Goal: Task Accomplishment & Management: Use online tool/utility

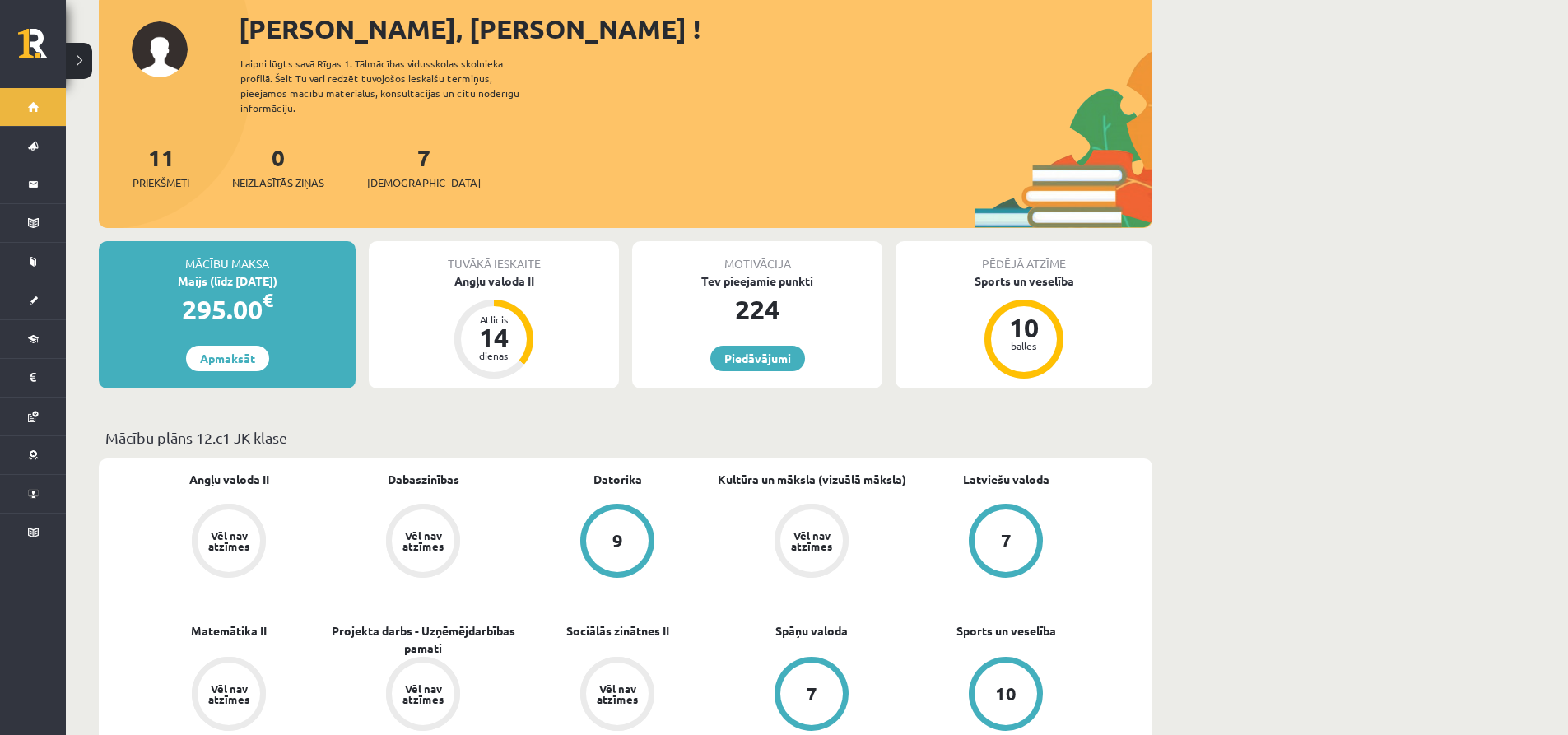
scroll to position [82, 0]
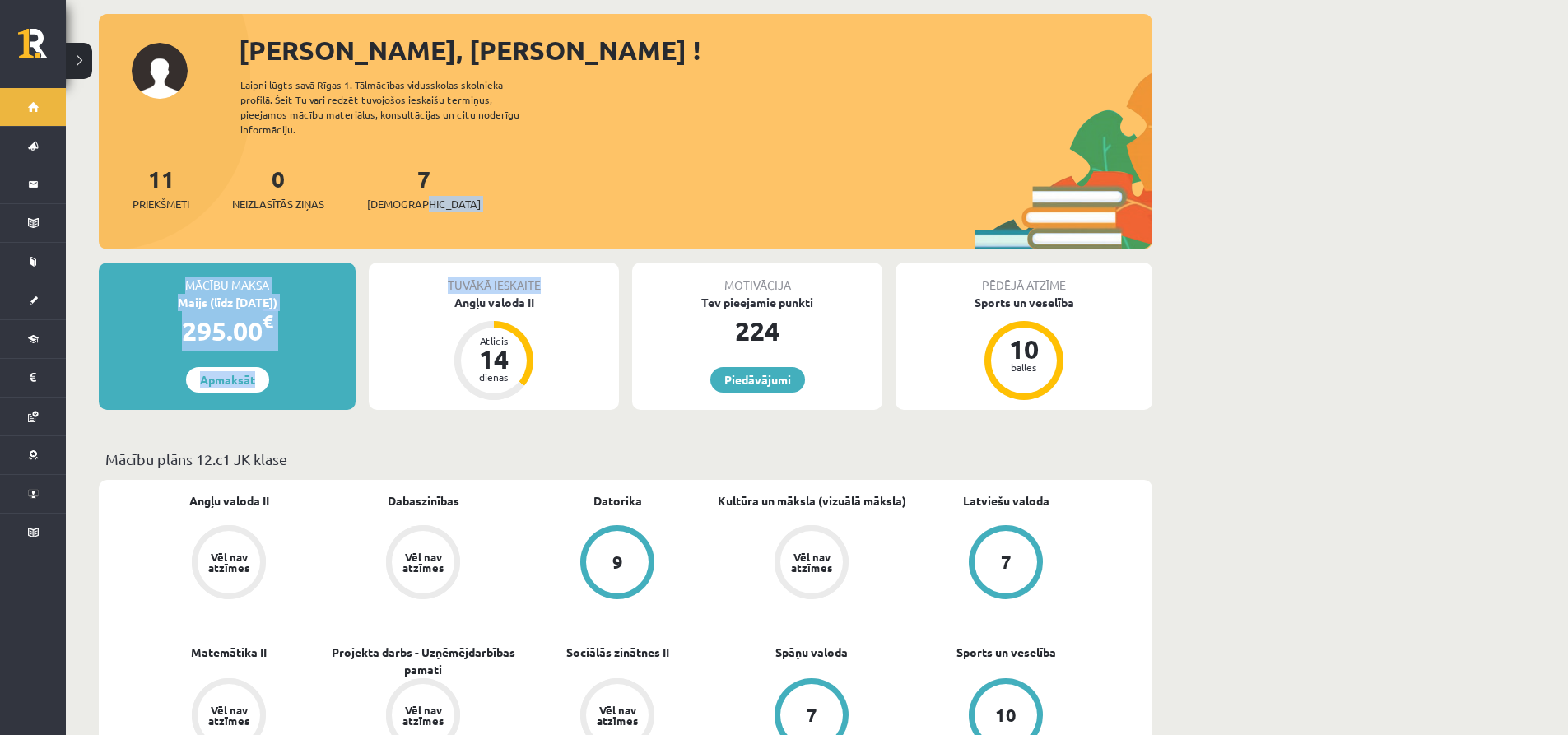
click at [624, 212] on div "11 Priekšmeti 0 Neizlasītās ziņas 7 Ieskaites" at bounding box center [626, 205] width 1054 height 88
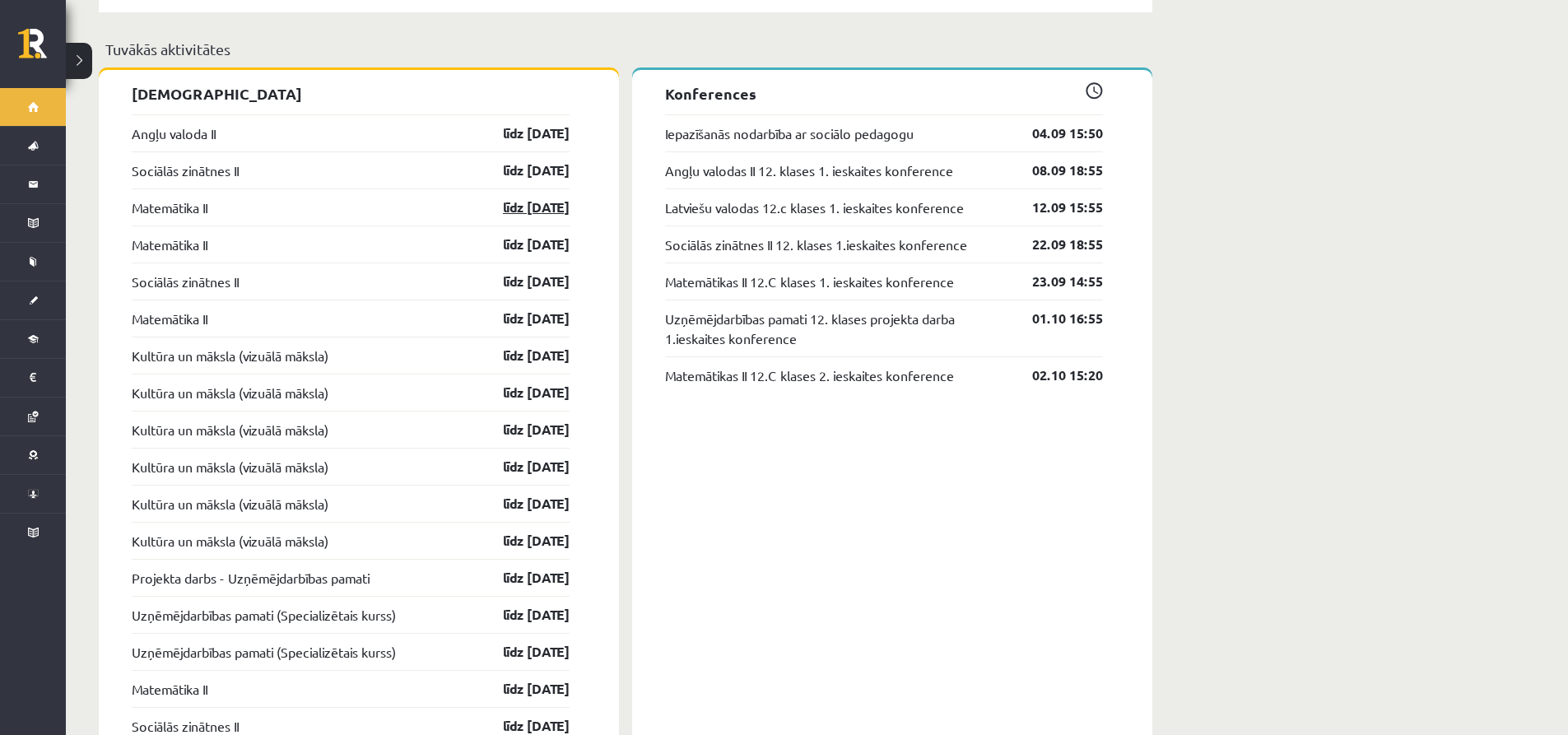
scroll to position [1482, 0]
click at [515, 196] on link "līdz [DATE]" at bounding box center [522, 206] width 96 height 20
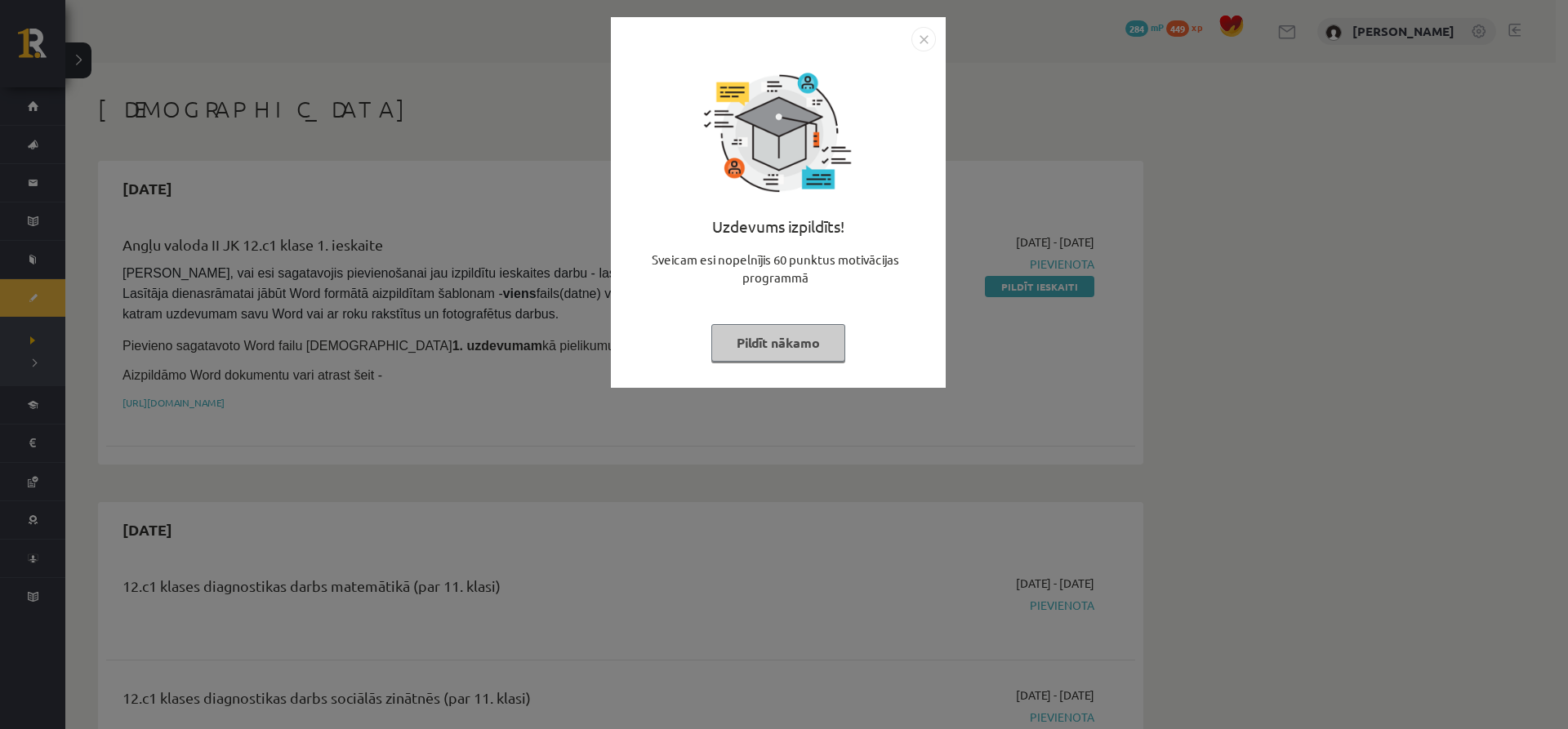
click at [922, 41] on img "Close" at bounding box center [923, 39] width 24 height 24
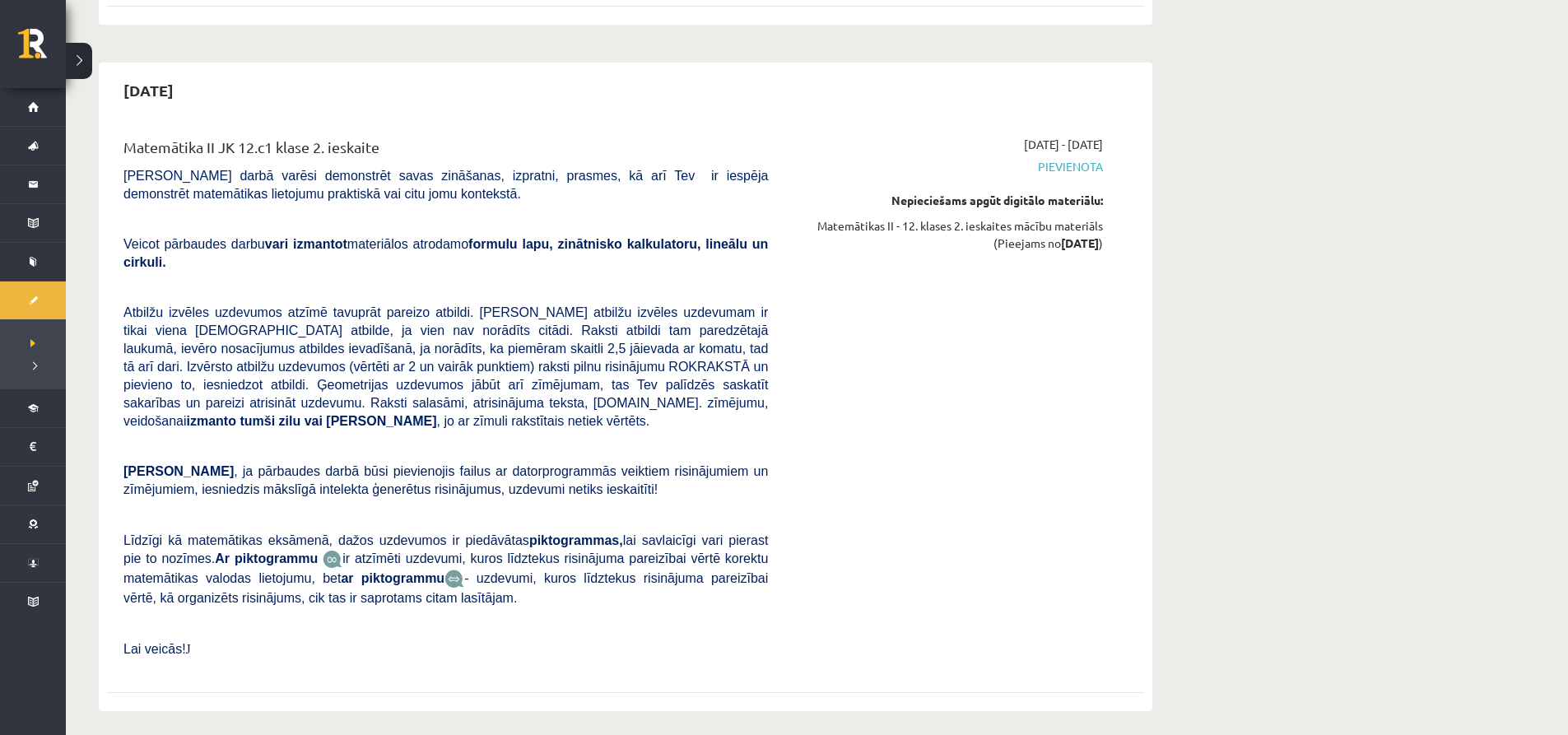
scroll to position [1811, 0]
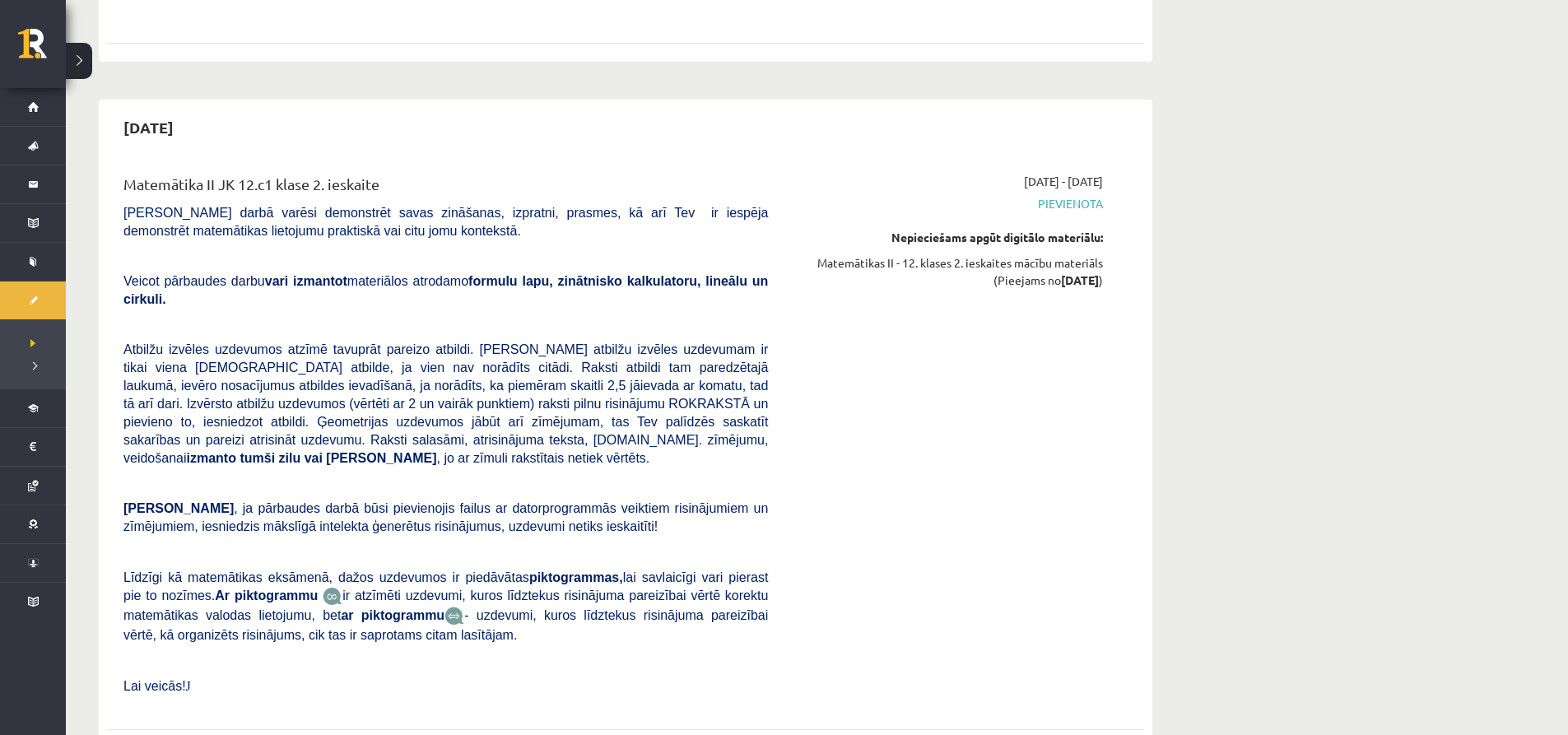
click at [1052, 195] on span "Pievienota" at bounding box center [948, 204] width 311 height 18
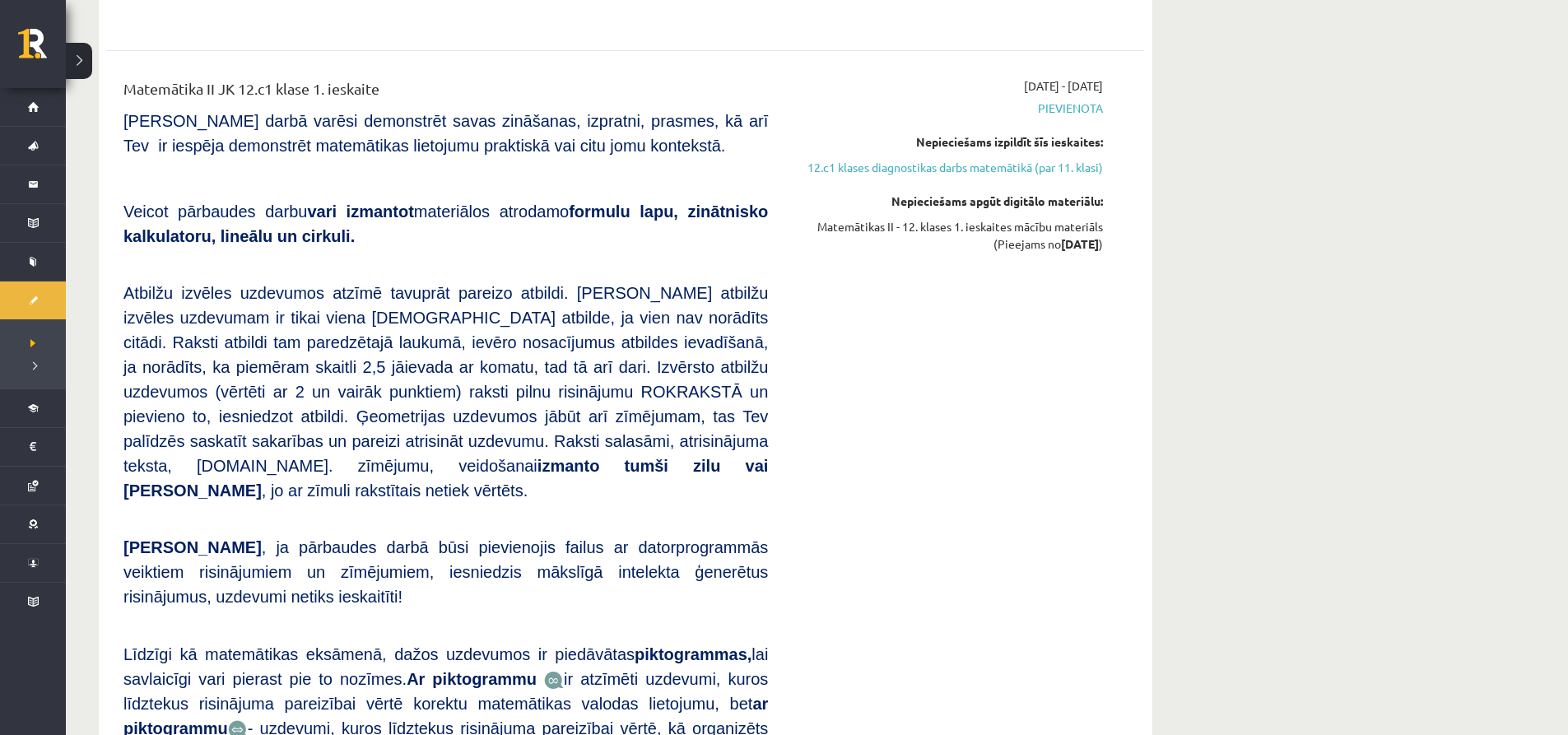
scroll to position [576, 0]
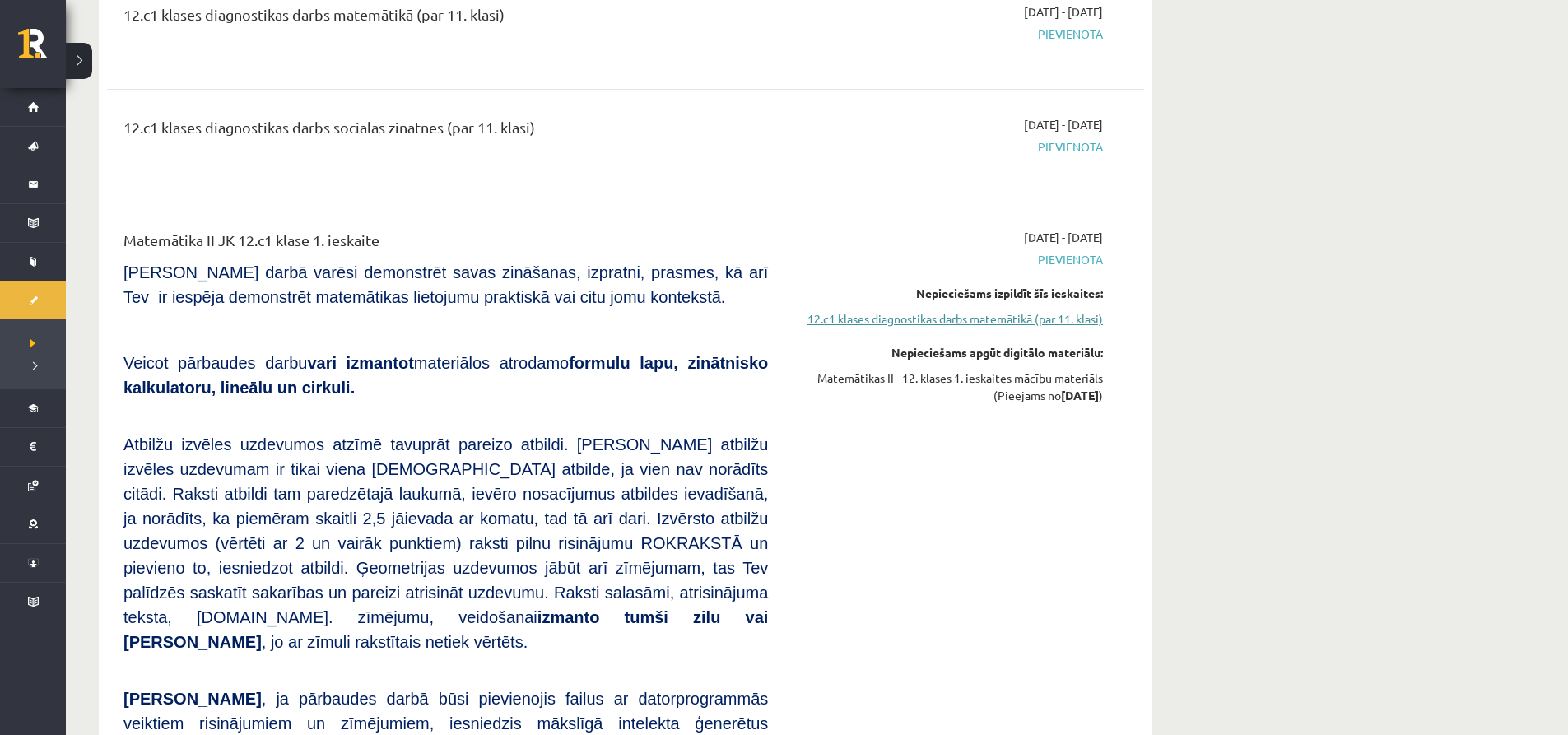
click at [977, 316] on link "12.c1 klases diagnostikas darbs matemātikā (par 11. klasi)" at bounding box center [948, 320] width 311 height 18
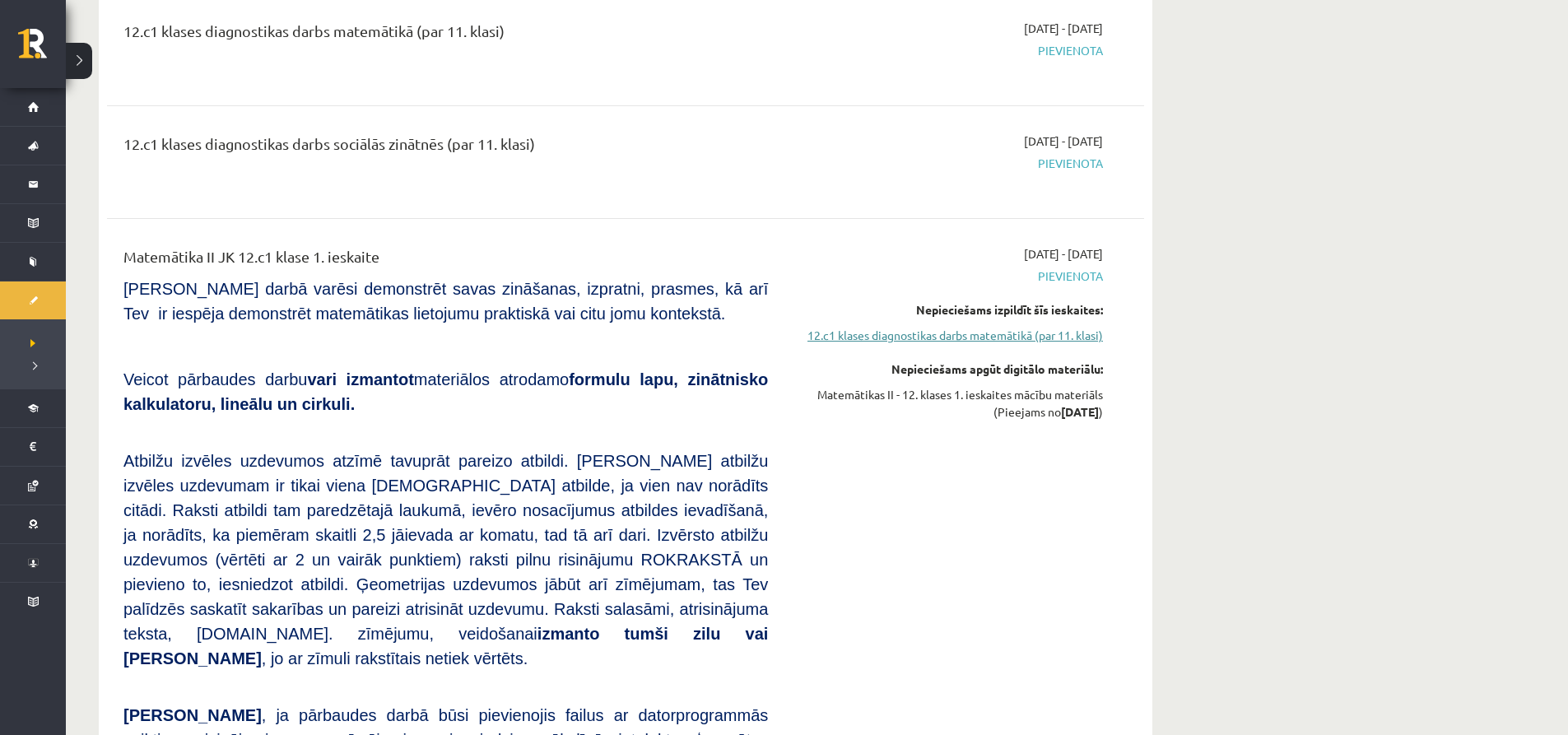
click at [977, 330] on link "12.c1 klases diagnostikas darbs matemātikā (par 11. klasi)" at bounding box center [948, 335] width 311 height 18
click at [997, 333] on link "12.c1 klases diagnostikas darbs matemātikā (par 11. klasi)" at bounding box center [948, 335] width 311 height 18
click at [997, 334] on link "12.c1 klases diagnostikas darbs matemātikā (par 11. klasi)" at bounding box center [948, 335] width 311 height 18
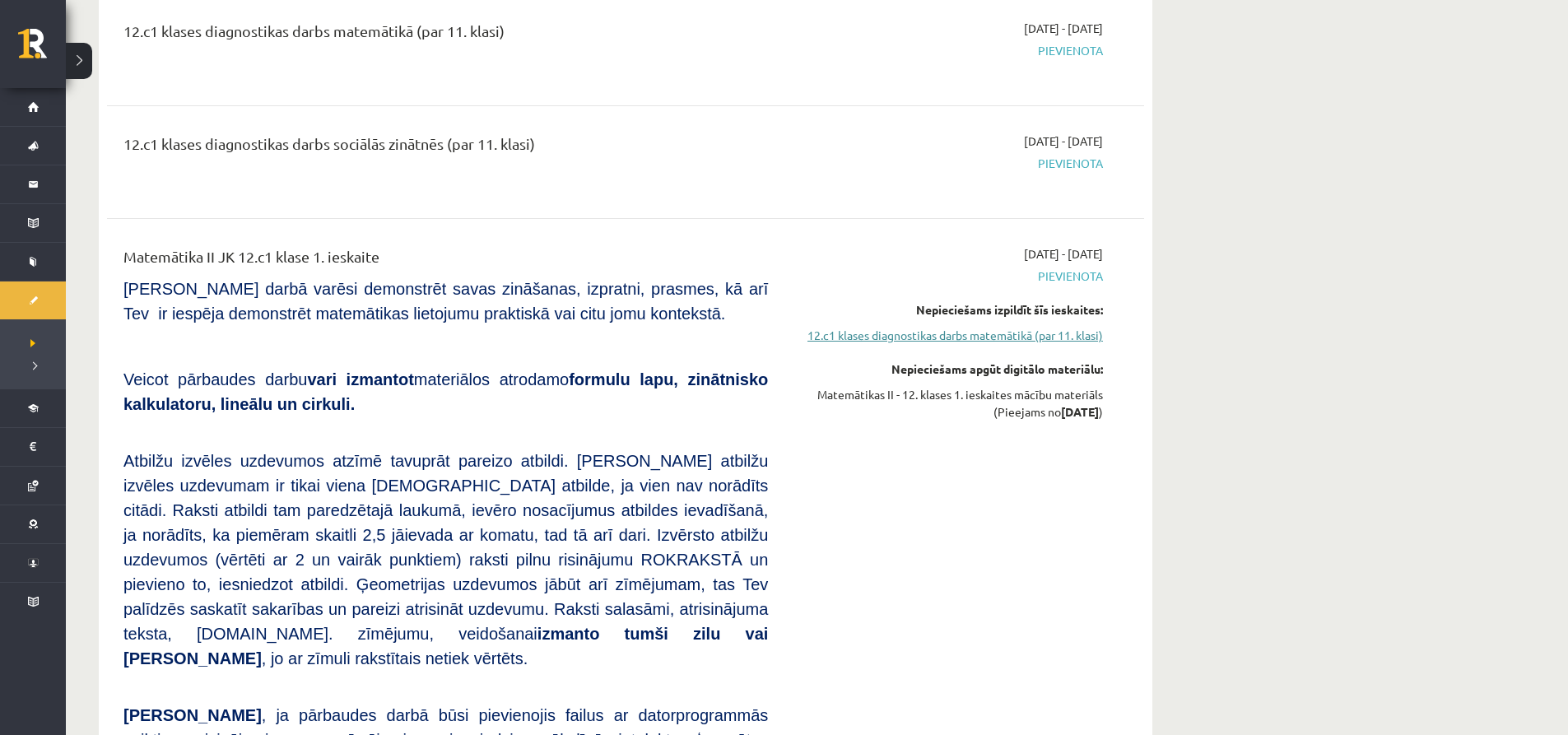
click at [997, 336] on link "12.c1 klases diagnostikas darbs matemātikā (par 11. klasi)" at bounding box center [948, 335] width 311 height 18
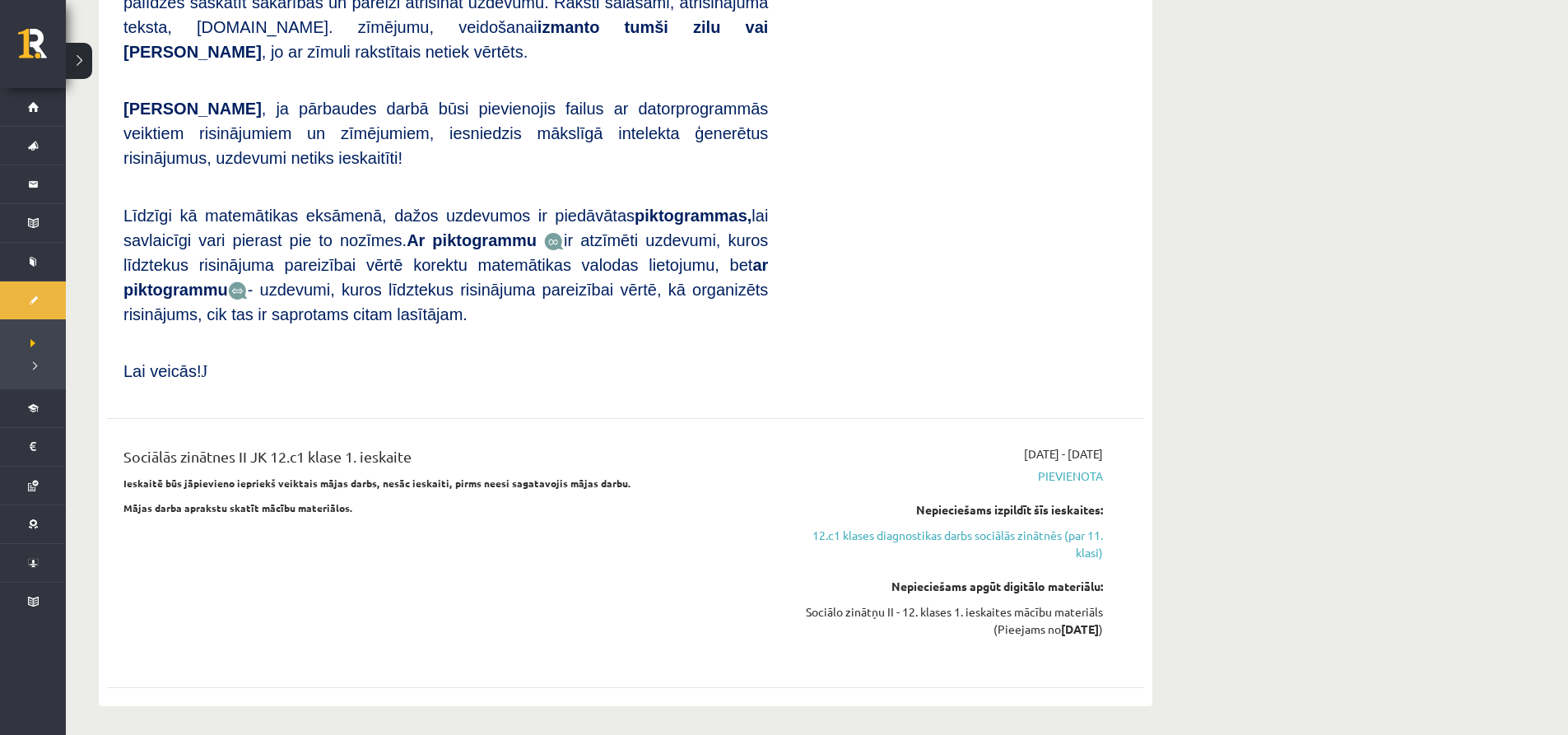
scroll to position [1317, 0]
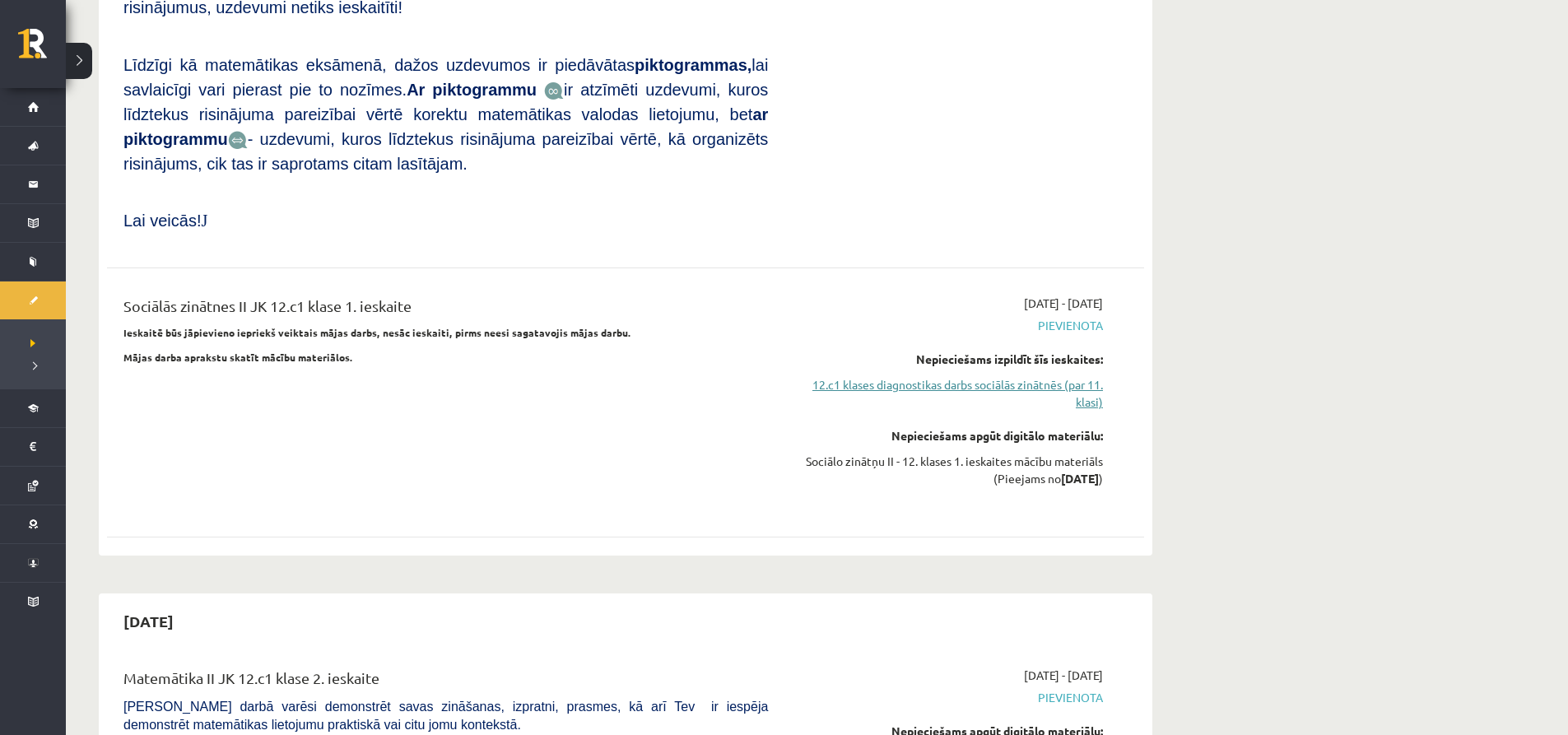
click at [867, 376] on link "12.c1 klases diagnostikas darbs sociālās zinātnēs (par 11. klasi)" at bounding box center [948, 393] width 311 height 35
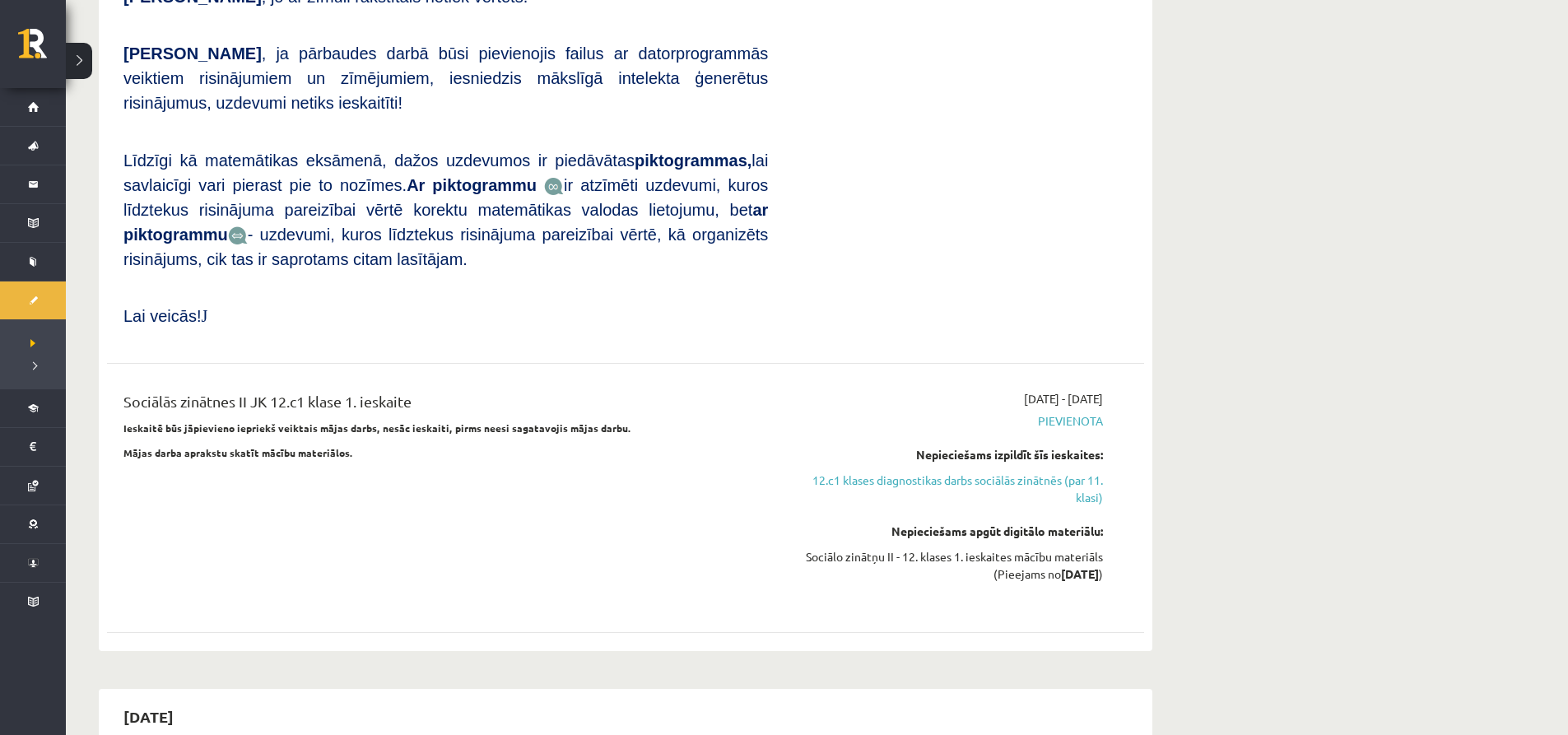
scroll to position [1249, 0]
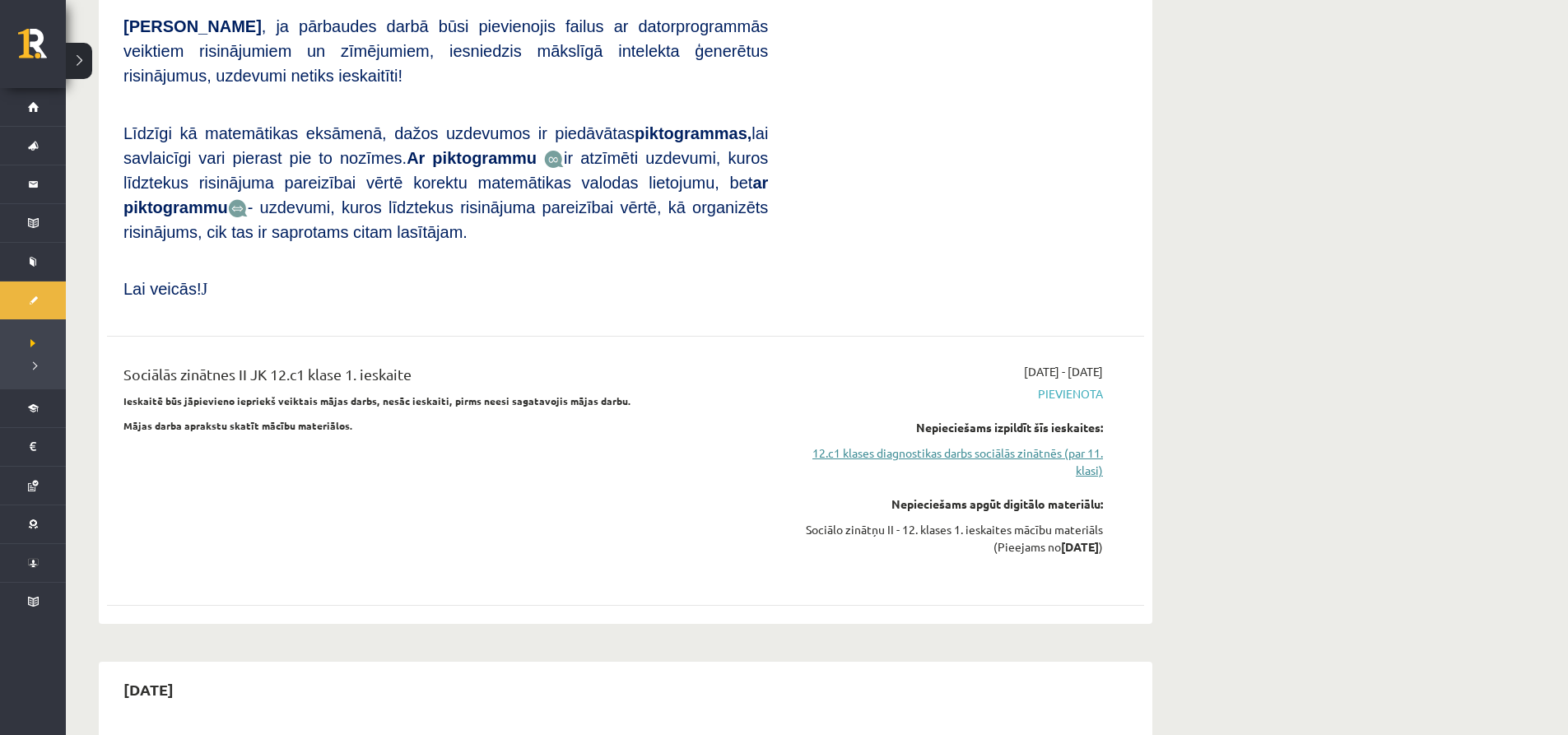
click at [1065, 445] on link "12.c1 klases diagnostikas darbs sociālās zinātnēs (par 11. klasi)" at bounding box center [948, 462] width 311 height 35
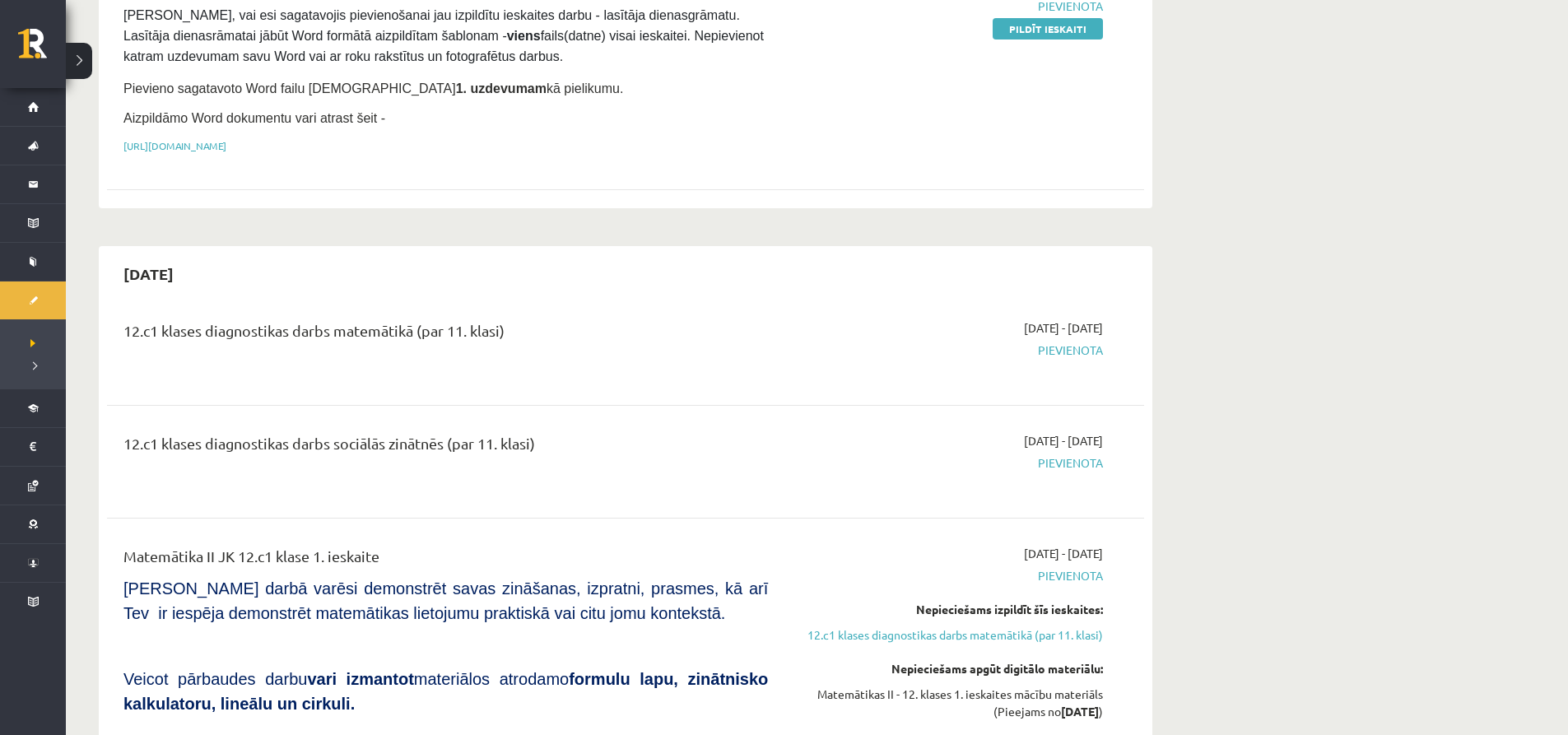
scroll to position [97, 0]
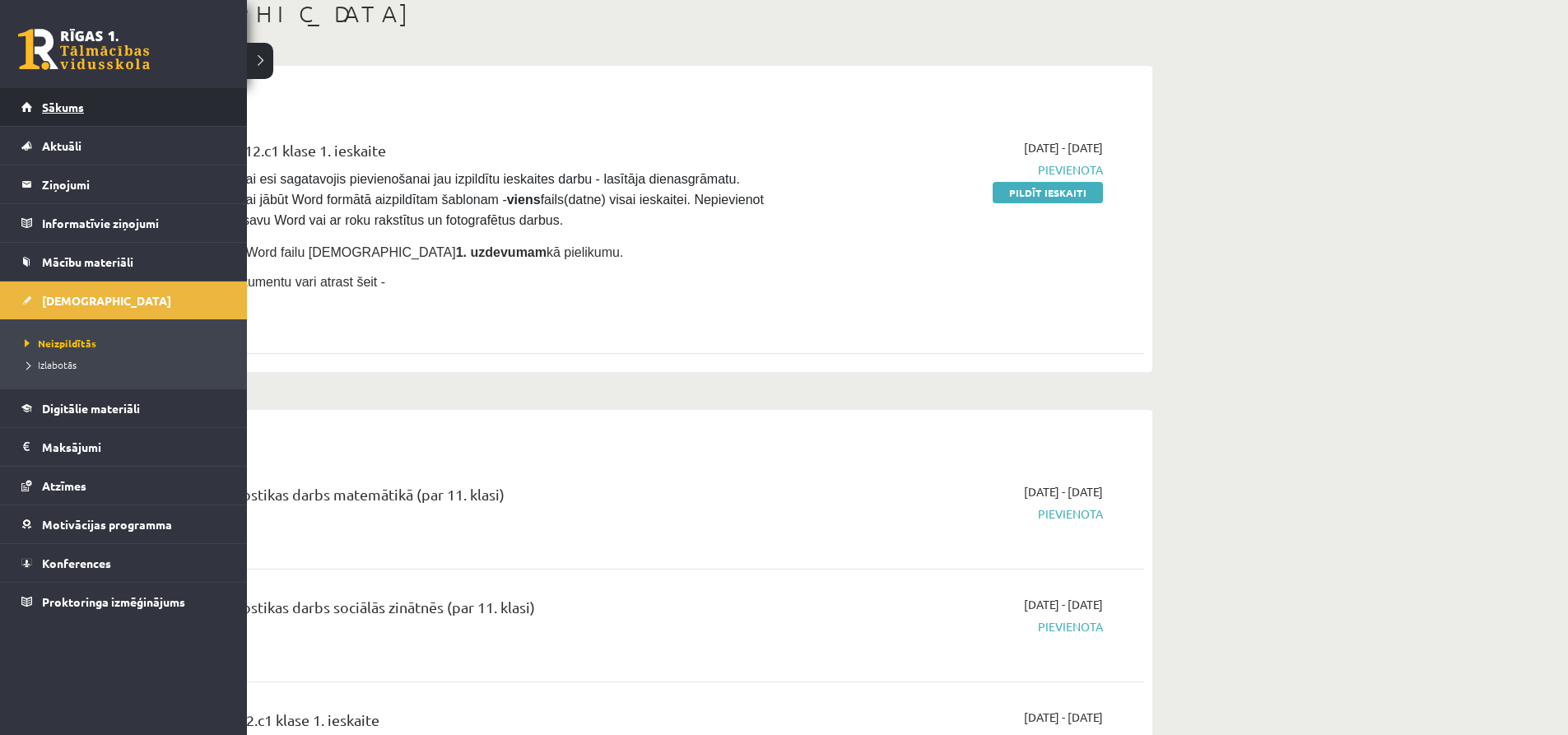
click at [42, 120] on link "Sākums" at bounding box center [124, 107] width 205 height 37
